Goal: Navigation & Orientation: Find specific page/section

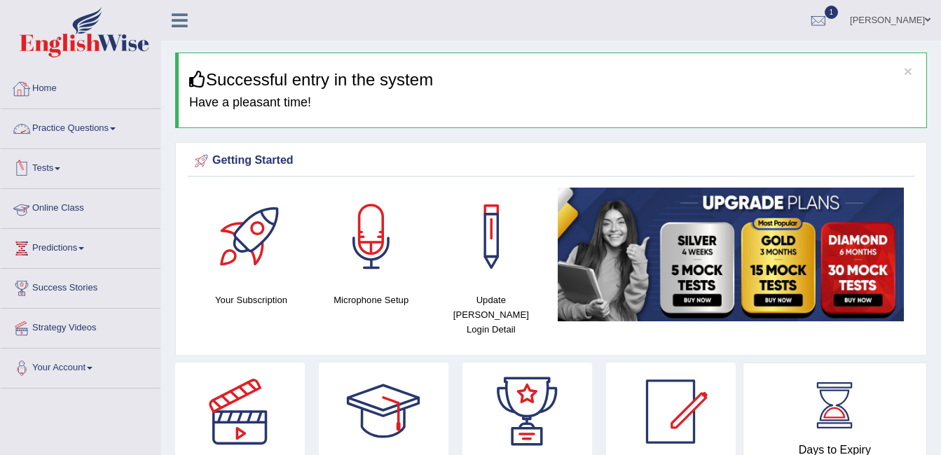
click at [78, 205] on link "Online Class" at bounding box center [81, 206] width 160 height 35
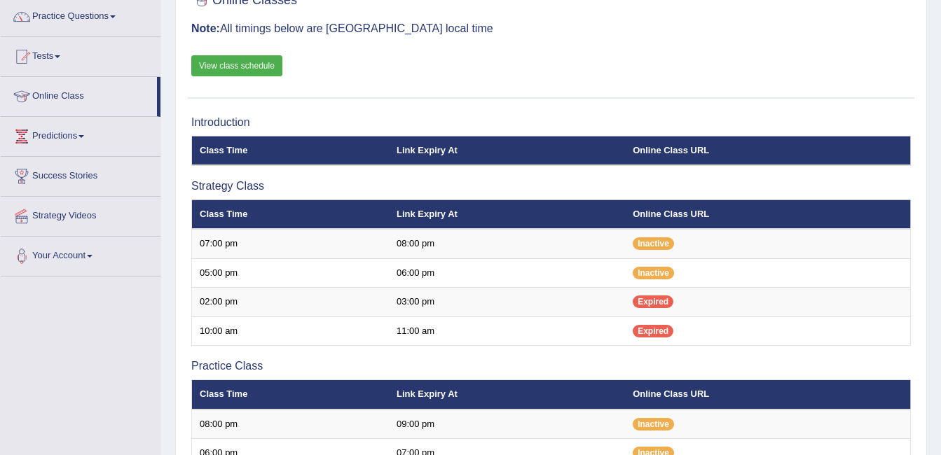
scroll to position [116, 0]
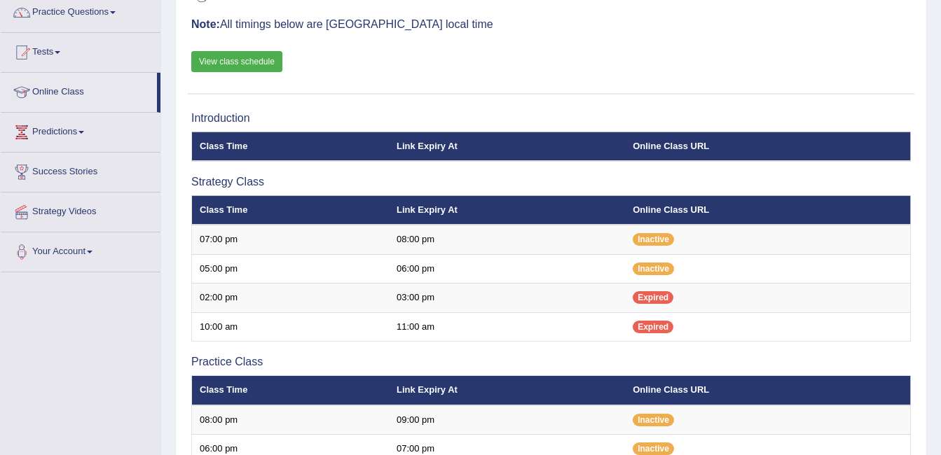
click at [616, 88] on div "Online Classes Note: All timings below are Melbourne local time View class sche…" at bounding box center [551, 38] width 726 height 113
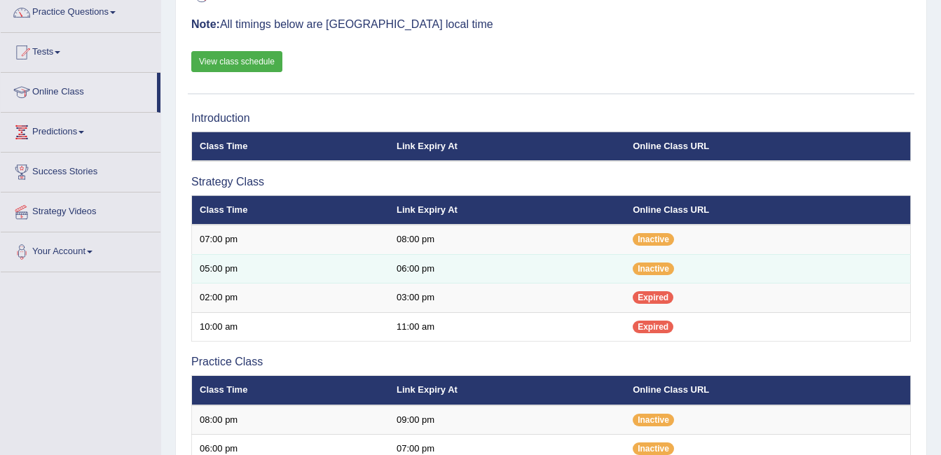
click at [560, 264] on td "06:00 pm" at bounding box center [507, 268] width 236 height 29
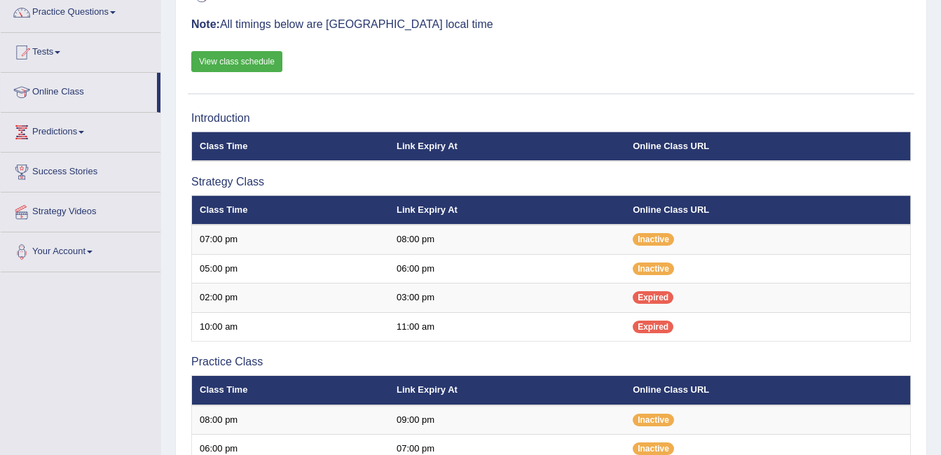
click at [76, 92] on link "Online Class" at bounding box center [79, 90] width 156 height 35
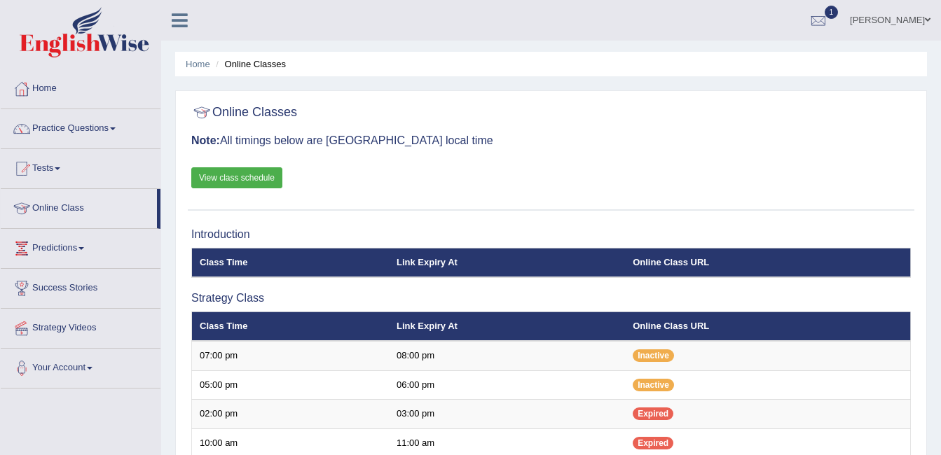
scroll to position [398, 0]
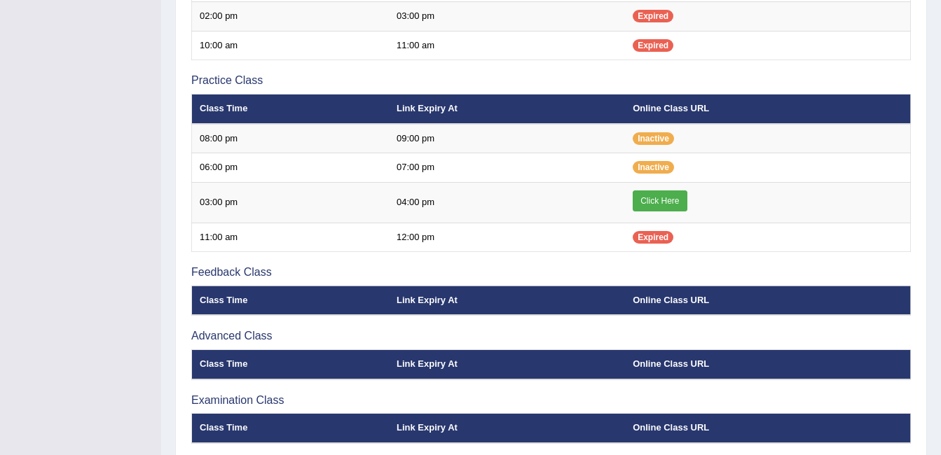
click at [44, 341] on div "Toggle navigation Home Practice Questions Speaking Practice Read Aloud Repeat S…" at bounding box center [470, 55] width 941 height 906
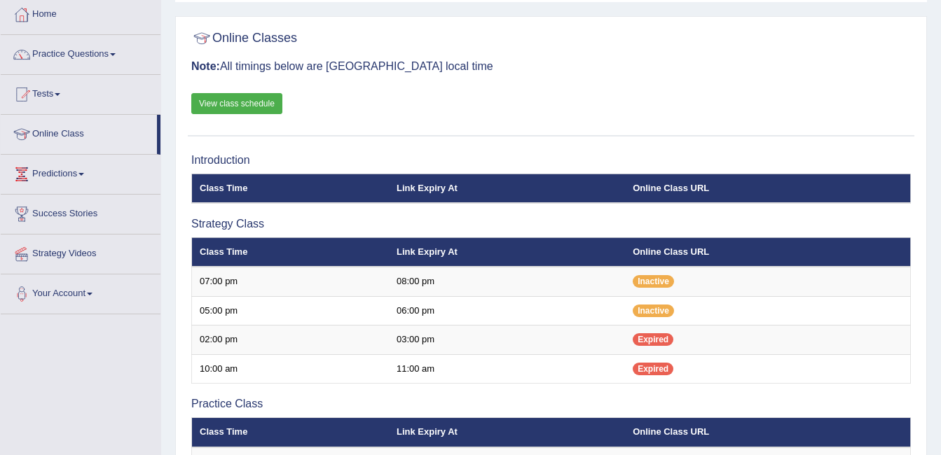
scroll to position [0, 0]
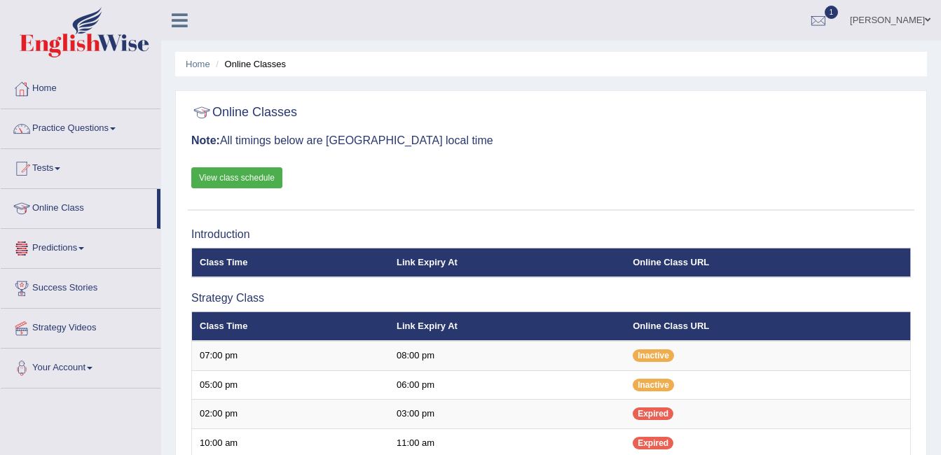
click at [221, 179] on link "View class schedule" at bounding box center [236, 177] width 91 height 21
click at [62, 207] on link "Online Class" at bounding box center [79, 206] width 156 height 35
